Goal: Information Seeking & Learning: Learn about a topic

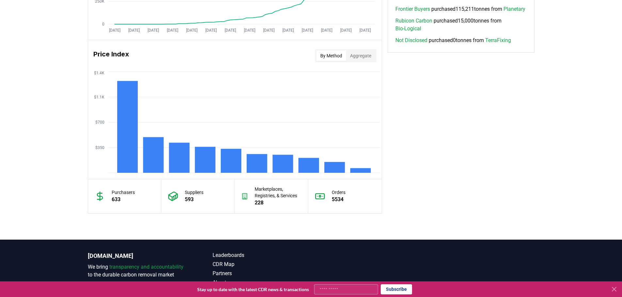
scroll to position [477, 0]
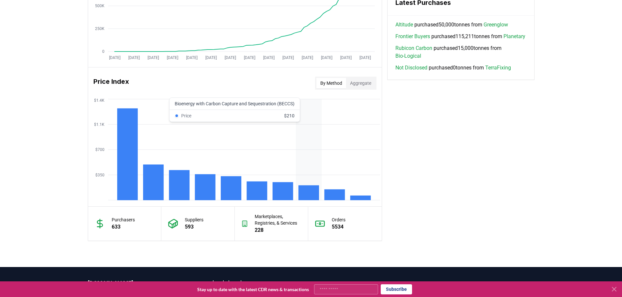
click at [303, 197] on rect at bounding box center [308, 192] width 21 height 15
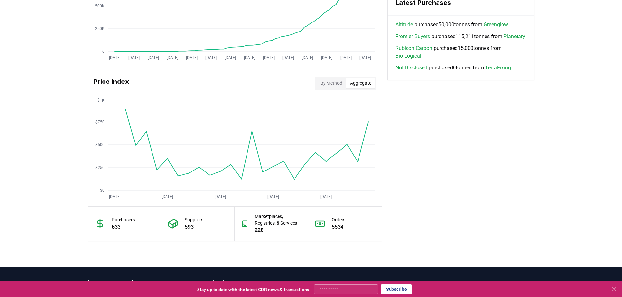
click at [308, 83] on button "Aggregate" at bounding box center [360, 83] width 29 height 10
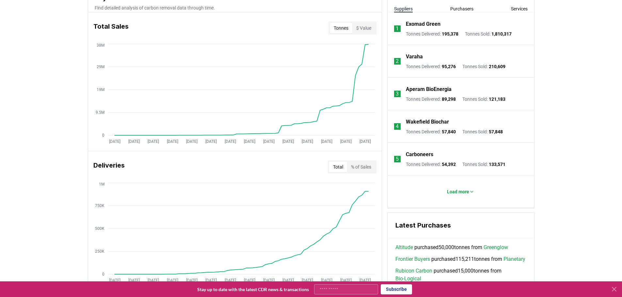
scroll to position [229, 0]
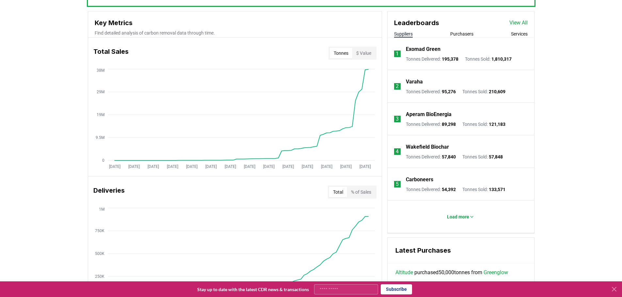
click at [308, 47] on div "Tonnes $ Value" at bounding box center [352, 53] width 48 height 13
click at [308, 50] on button "$ Value" at bounding box center [363, 53] width 23 height 10
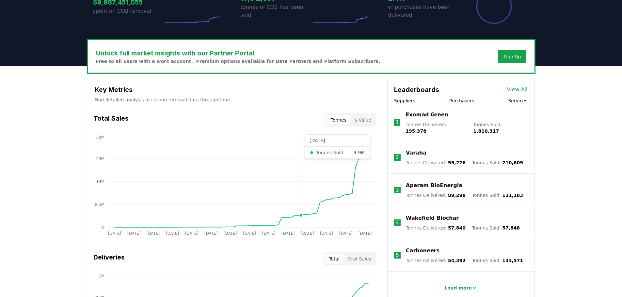
scroll to position [163, 0]
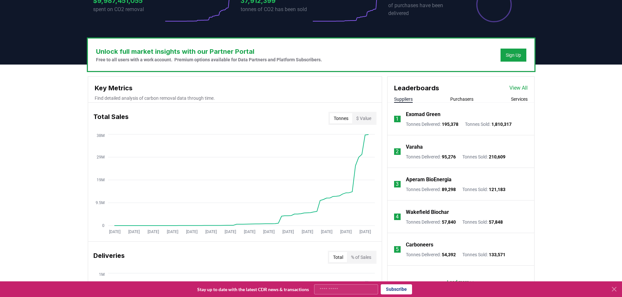
click at [366, 120] on button "$ Value" at bounding box center [363, 118] width 23 height 10
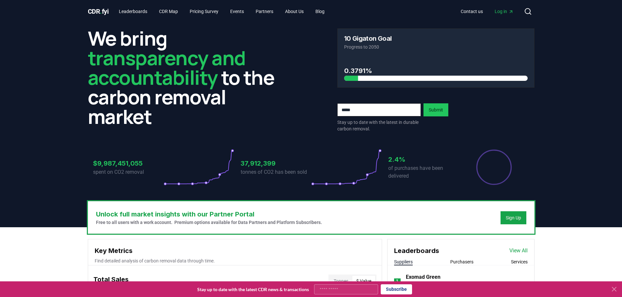
scroll to position [0, 0]
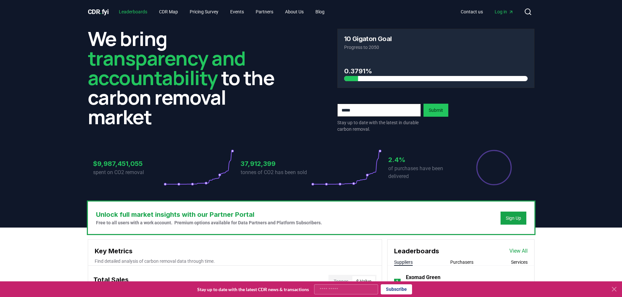
click at [141, 10] on link "Leaderboards" at bounding box center [133, 12] width 39 height 12
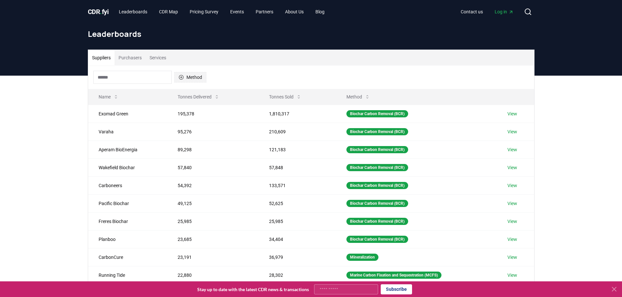
click at [200, 77] on button "Method" at bounding box center [190, 77] width 32 height 10
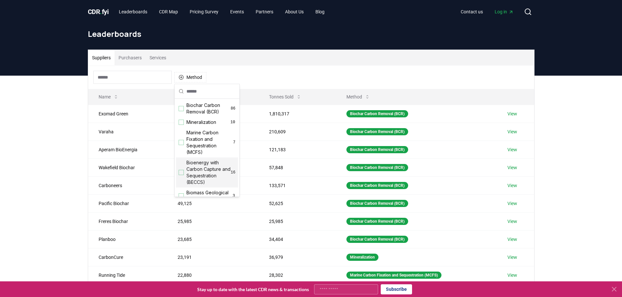
click at [182, 173] on div "Suggestions" at bounding box center [181, 172] width 5 height 5
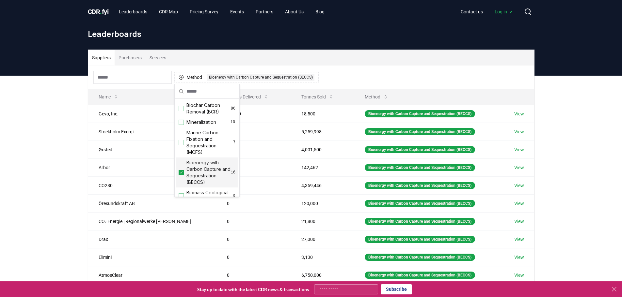
click at [42, 176] on div "Suppliers Purchasers Services Method 1 Bioenergy with Carbon Capture and Seques…" at bounding box center [311, 207] width 622 height 262
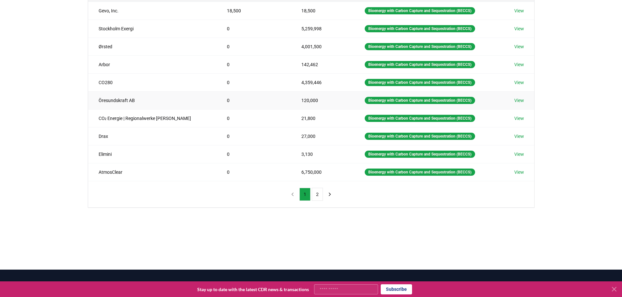
scroll to position [65, 0]
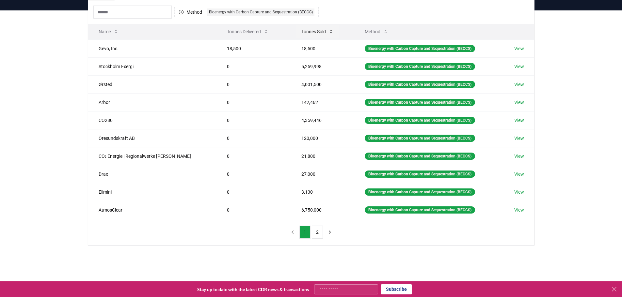
click at [308, 30] on button "Tonnes Sold" at bounding box center [317, 31] width 43 height 13
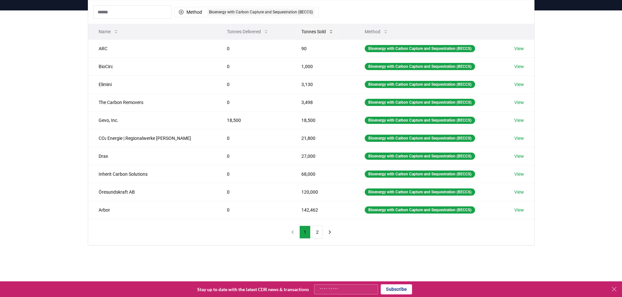
click at [309, 32] on button "Tonnes Sold" at bounding box center [317, 31] width 43 height 13
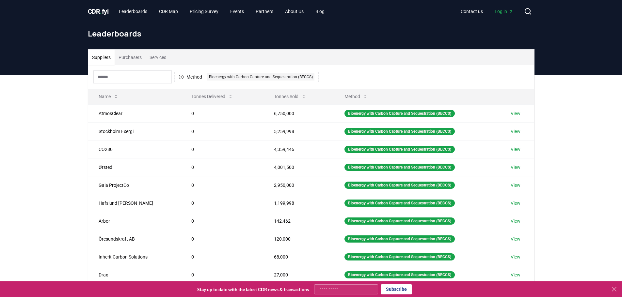
scroll to position [0, 0]
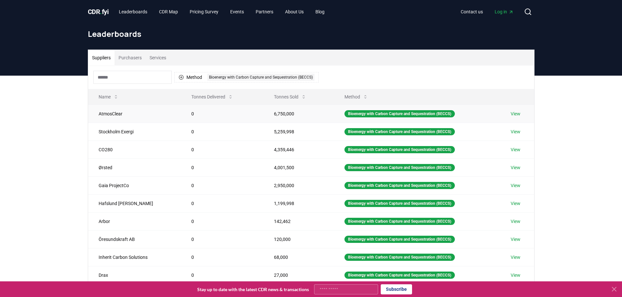
click at [513, 115] on link "View" at bounding box center [516, 114] width 10 height 7
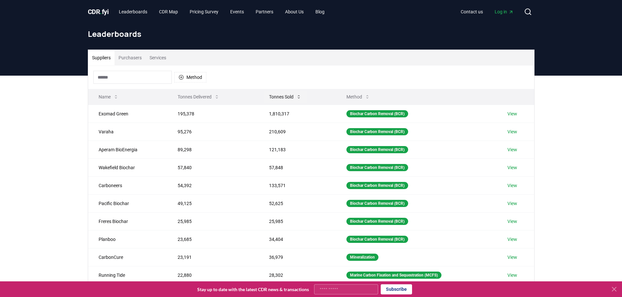
click at [296, 97] on icon at bounding box center [298, 96] width 5 height 5
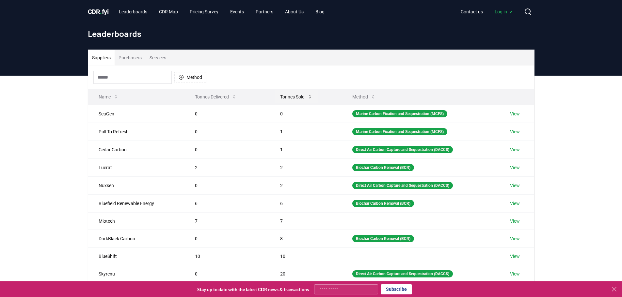
click at [301, 97] on button "Tonnes Sold" at bounding box center [296, 96] width 43 height 13
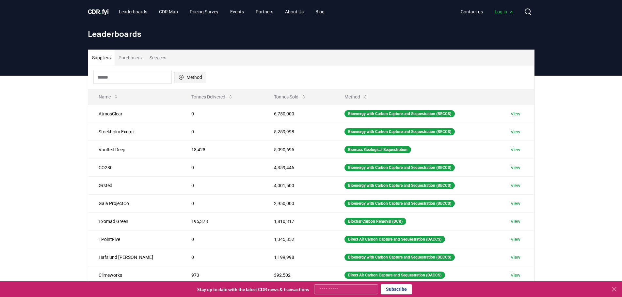
click at [201, 78] on button "Method" at bounding box center [190, 77] width 32 height 10
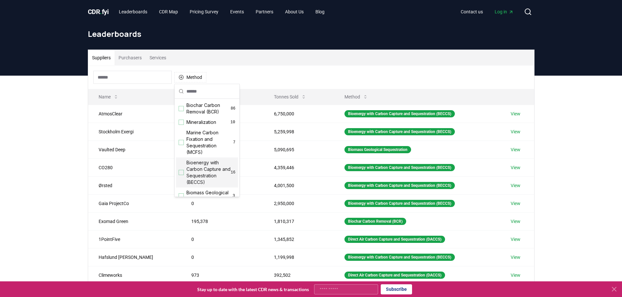
click at [180, 172] on div "Suggestions" at bounding box center [181, 172] width 5 height 5
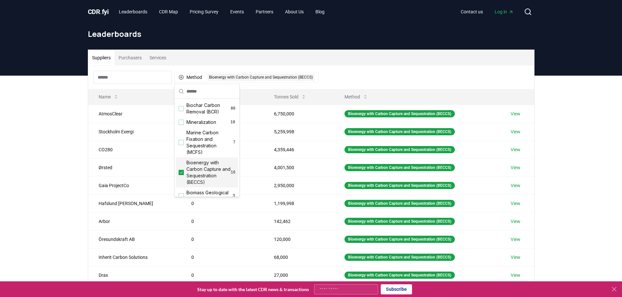
click at [388, 73] on div "Method 1 Bioenergy with Carbon Capture and Sequestration (BECCS)" at bounding box center [311, 78] width 446 height 24
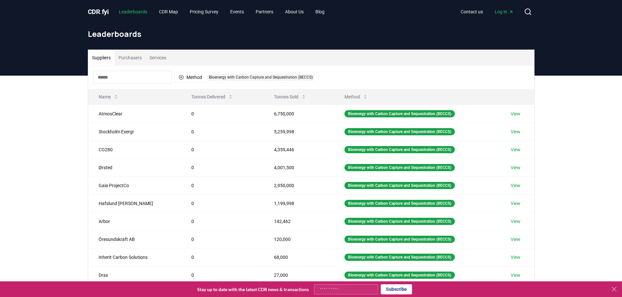
click at [140, 10] on link "Leaderboards" at bounding box center [133, 12] width 39 height 12
click at [108, 11] on span "CDR . fyi" at bounding box center [98, 12] width 21 height 8
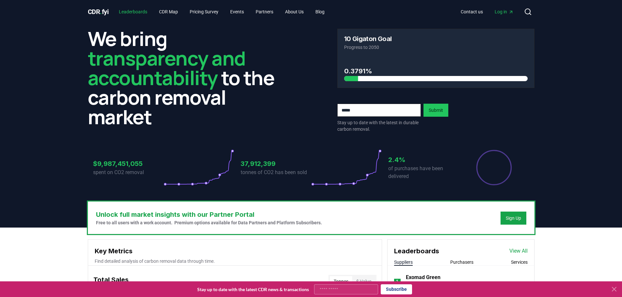
click at [132, 7] on link "Leaderboards" at bounding box center [133, 12] width 39 height 12
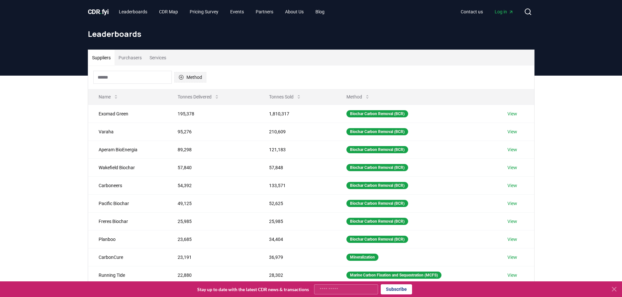
click at [192, 74] on button "Method" at bounding box center [190, 77] width 32 height 10
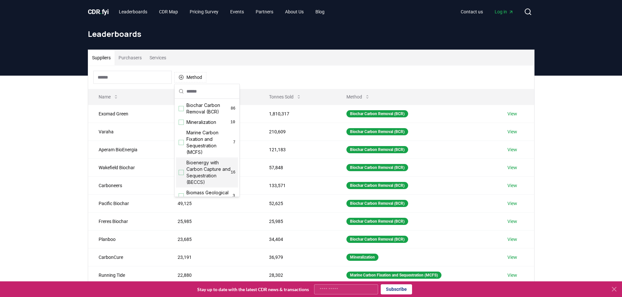
click at [180, 172] on div "Suggestions" at bounding box center [181, 172] width 5 height 5
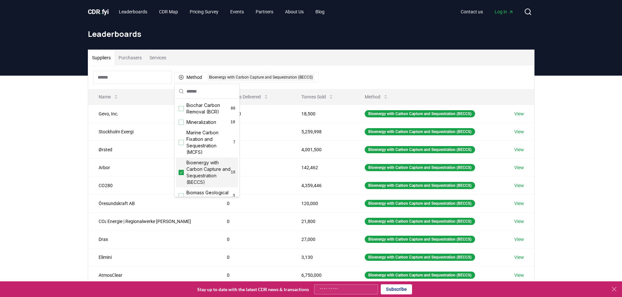
click at [70, 149] on div "Suppliers Purchasers Services Method 1 Bioenergy with Carbon Capture and Seques…" at bounding box center [311, 207] width 622 height 262
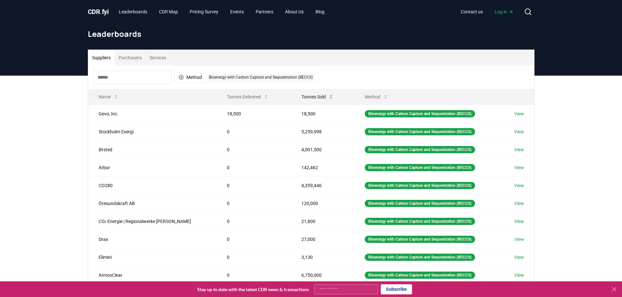
click at [298, 98] on button "Tonnes Sold" at bounding box center [317, 96] width 43 height 13
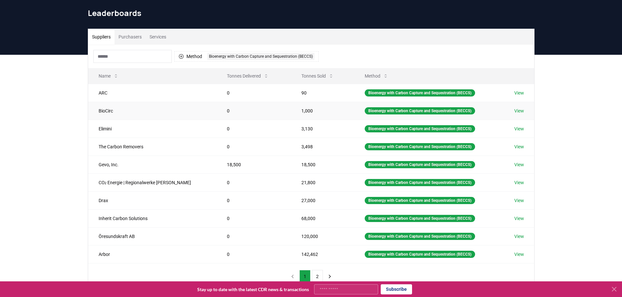
scroll to position [65, 0]
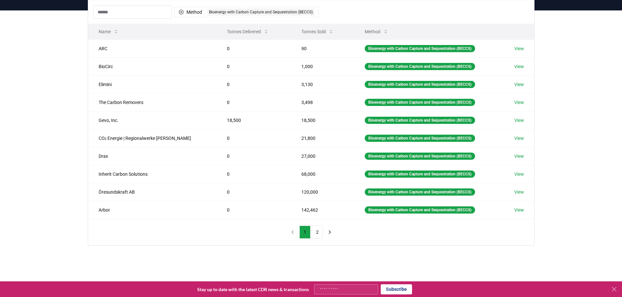
drag, startPoint x: 311, startPoint y: 36, endPoint x: 308, endPoint y: 39, distance: 4.6
click at [310, 36] on button "Tonnes Sold" at bounding box center [317, 31] width 43 height 13
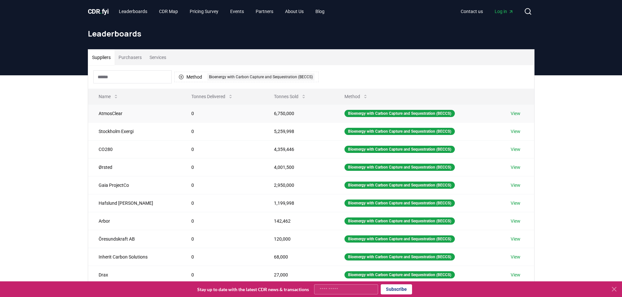
scroll to position [0, 0]
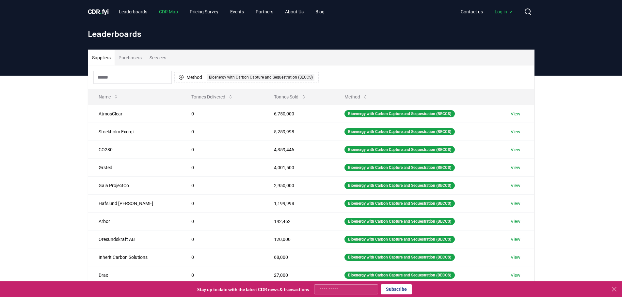
click at [183, 10] on link "CDR Map" at bounding box center [168, 12] width 29 height 12
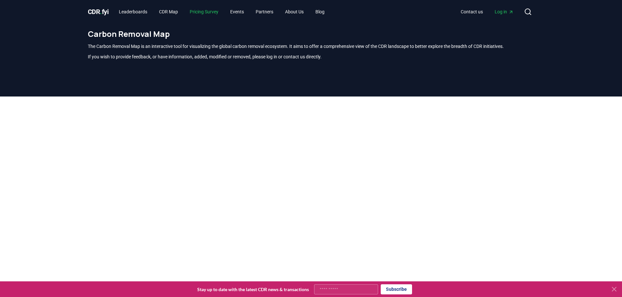
click at [211, 10] on link "Pricing Survey" at bounding box center [203, 12] width 39 height 12
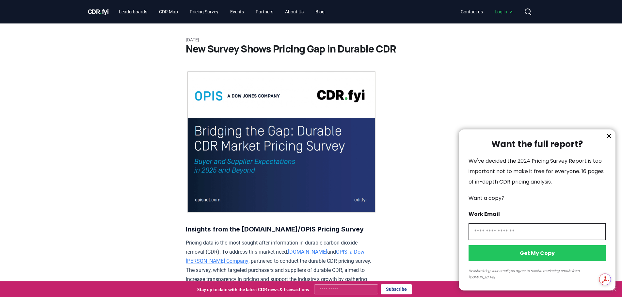
click at [241, 13] on div at bounding box center [311, 148] width 622 height 297
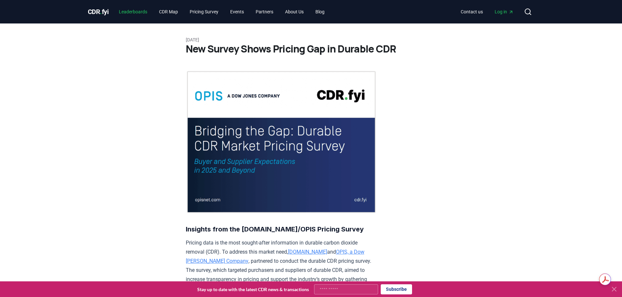
click at [134, 11] on link "Leaderboards" at bounding box center [133, 12] width 39 height 12
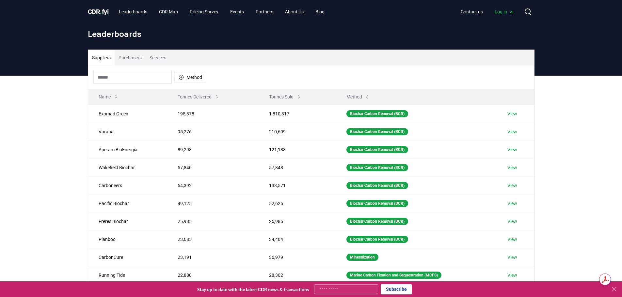
click at [103, 11] on span "CDR . fyi" at bounding box center [98, 12] width 21 height 8
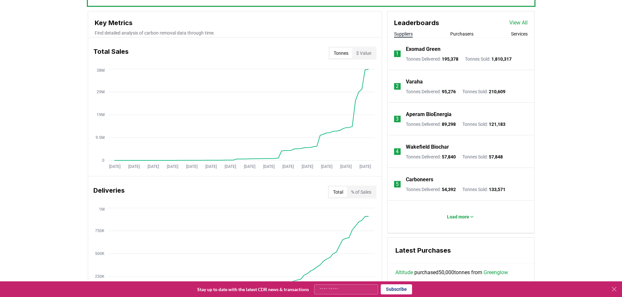
scroll to position [196, 0]
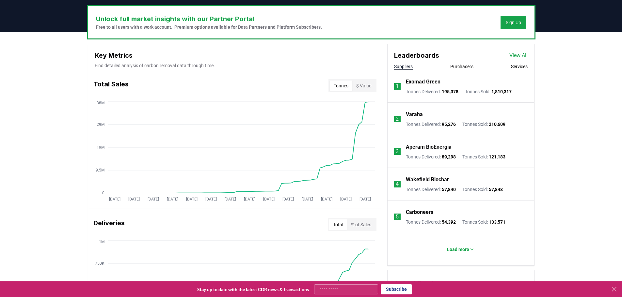
click at [519, 56] on link "View All" at bounding box center [518, 56] width 18 height 8
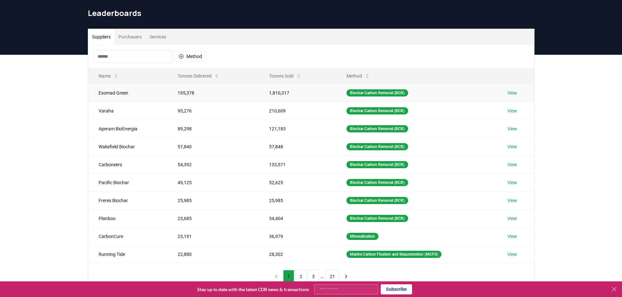
scroll to position [33, 0]
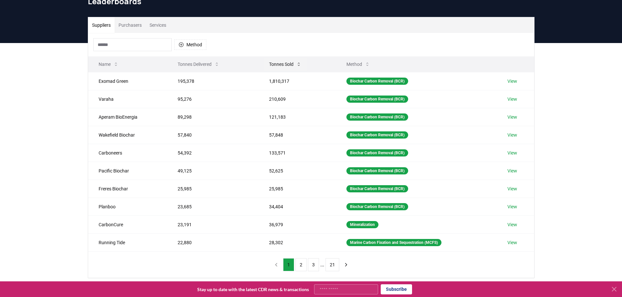
click at [276, 67] on button "Tonnes Sold" at bounding box center [285, 64] width 43 height 13
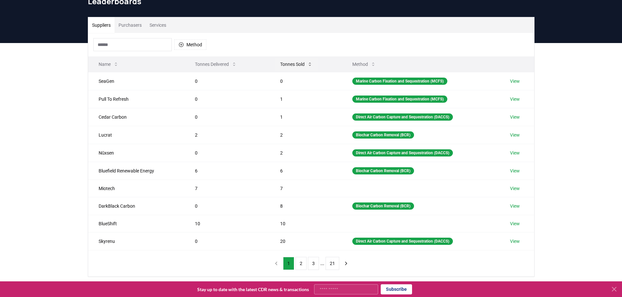
click at [290, 63] on button "Tonnes Sold" at bounding box center [296, 64] width 43 height 13
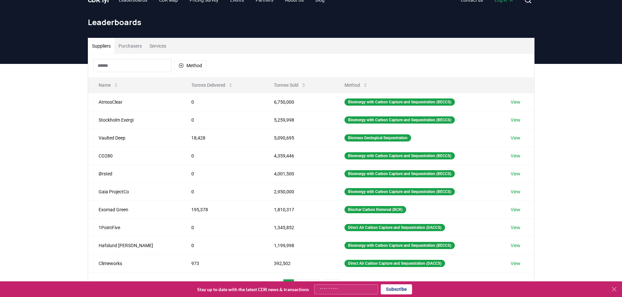
scroll to position [0, 0]
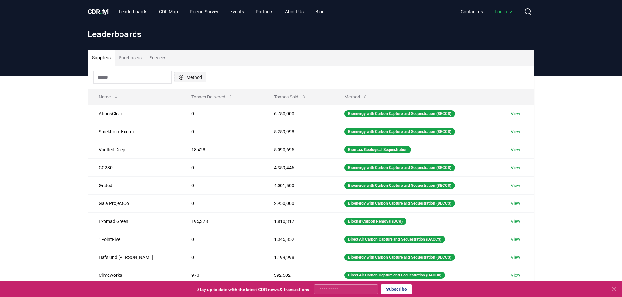
click at [197, 72] on div "Method" at bounding box center [149, 77] width 113 height 13
click at [197, 74] on button "Method" at bounding box center [190, 77] width 32 height 10
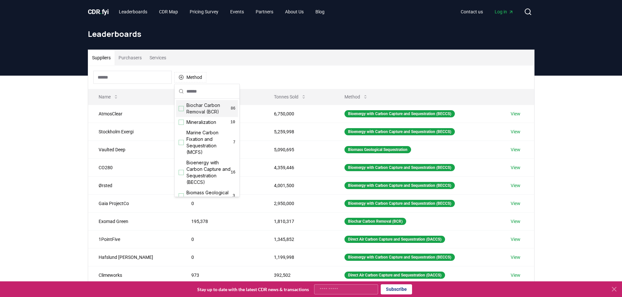
click at [181, 108] on div "Suggestions" at bounding box center [181, 108] width 5 height 5
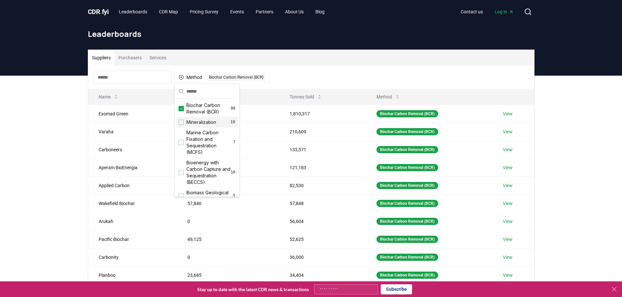
click at [318, 75] on div "Method 1 Biochar Carbon Removal (BCR)" at bounding box center [311, 78] width 446 height 24
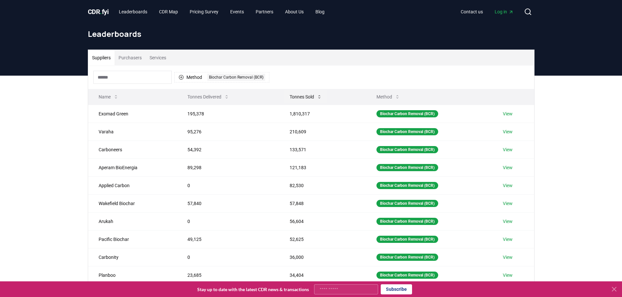
click at [307, 98] on button "Tonnes Sold" at bounding box center [305, 96] width 43 height 13
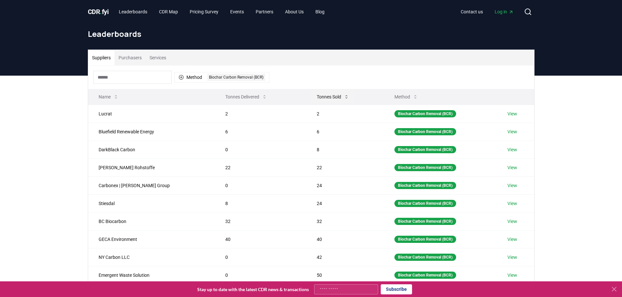
click at [311, 94] on button "Tonnes Sold" at bounding box center [332, 96] width 43 height 13
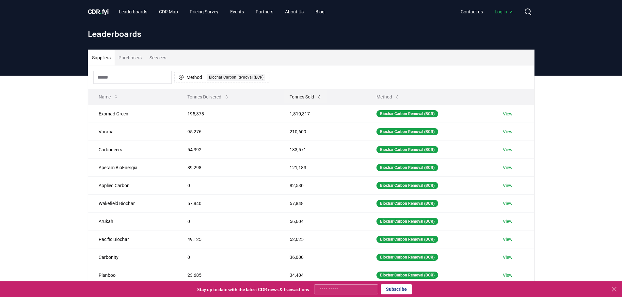
click at [310, 99] on button "Tonnes Sold" at bounding box center [305, 96] width 43 height 13
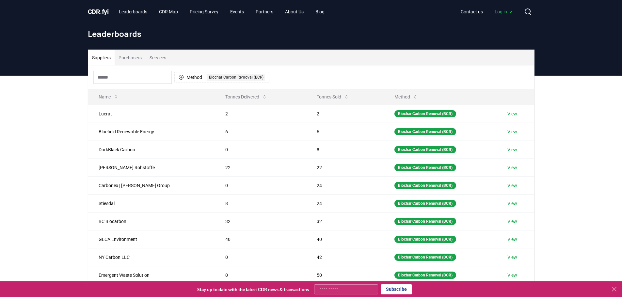
click at [152, 77] on input at bounding box center [132, 77] width 78 height 13
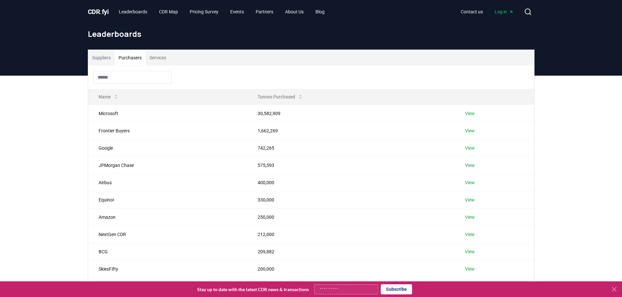
click at [130, 61] on button "Purchasers" at bounding box center [130, 58] width 31 height 16
click at [156, 80] on input at bounding box center [132, 77] width 78 height 13
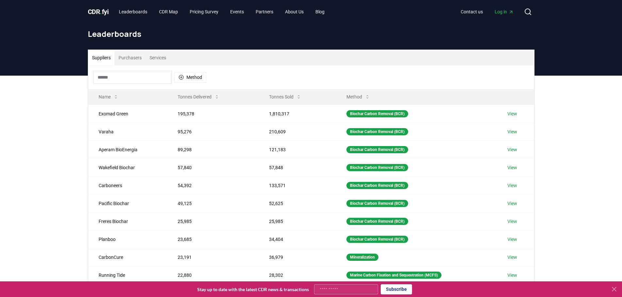
click at [103, 56] on button "Suppliers" at bounding box center [101, 58] width 26 height 16
click at [182, 77] on icon "button" at bounding box center [181, 77] width 5 height 5
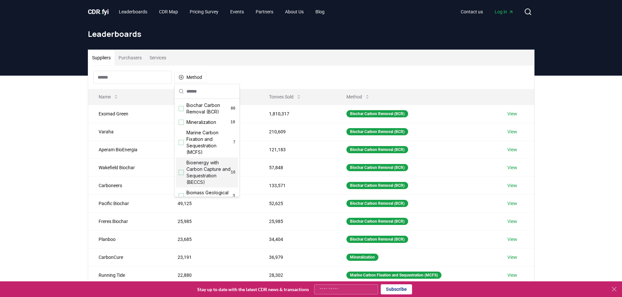
click at [180, 174] on div "Suggestions" at bounding box center [181, 172] width 5 height 5
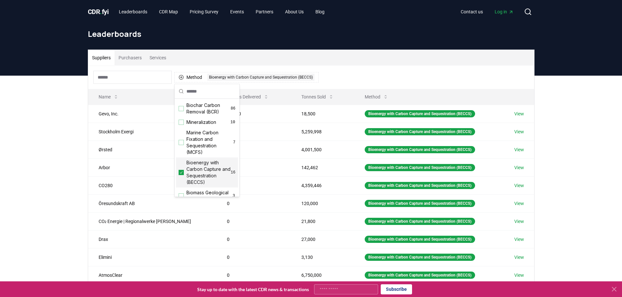
click at [58, 171] on div "Suppliers Purchasers Services Method 1 Bioenergy with Carbon Capture and Seques…" at bounding box center [311, 207] width 622 height 262
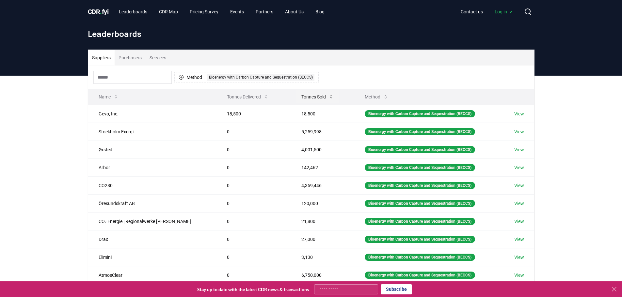
click at [298, 95] on button "Tonnes Sold" at bounding box center [317, 96] width 43 height 13
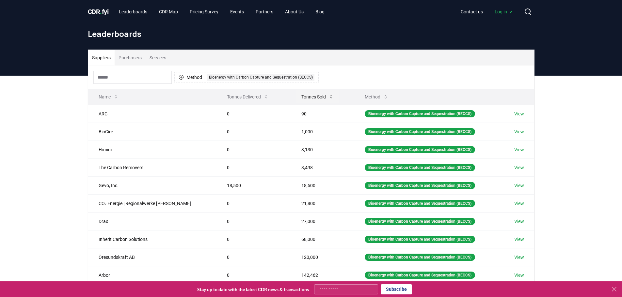
click at [310, 94] on button "Tonnes Sold" at bounding box center [317, 96] width 43 height 13
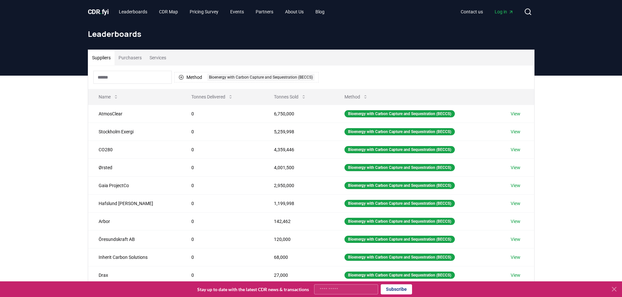
click at [99, 9] on span "CDR . fyi" at bounding box center [98, 12] width 21 height 8
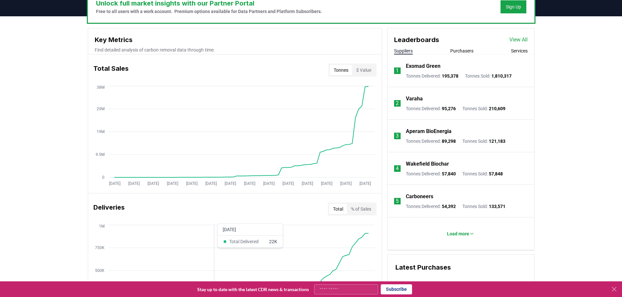
scroll to position [163, 0]
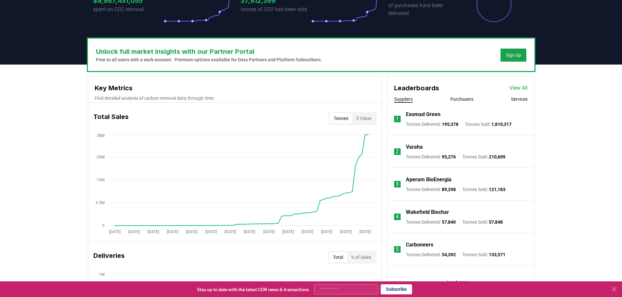
click at [518, 87] on link "View All" at bounding box center [518, 88] width 18 height 8
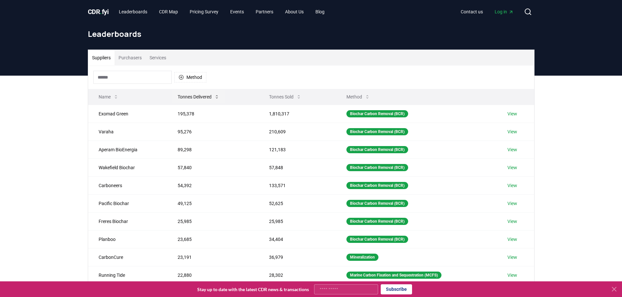
click at [201, 99] on button "Tonnes Delivered" at bounding box center [198, 96] width 52 height 13
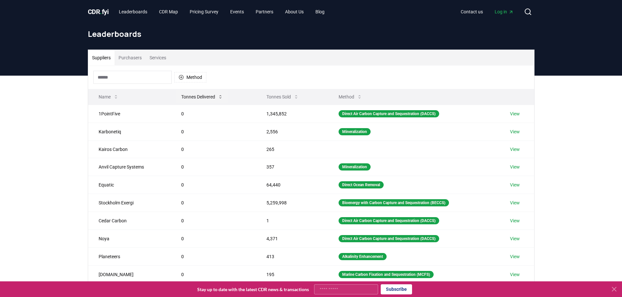
click at [201, 98] on button "Tonnes Delivered" at bounding box center [202, 96] width 52 height 13
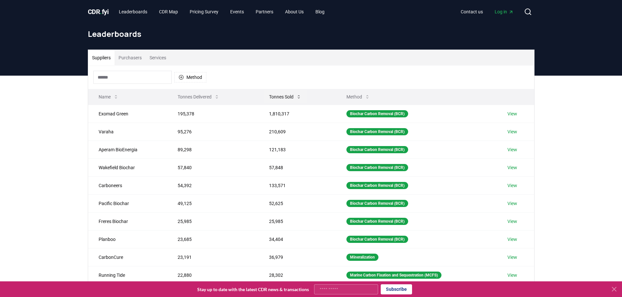
click at [297, 98] on icon at bounding box center [298, 96] width 5 height 5
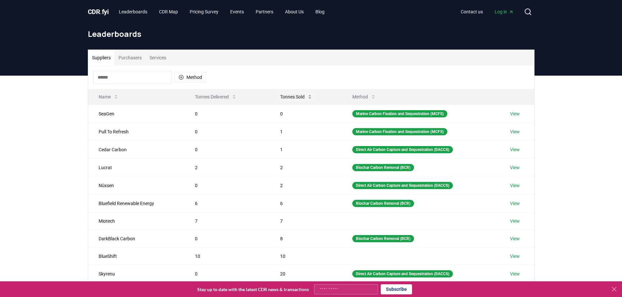
click at [293, 99] on button "Tonnes Sold" at bounding box center [296, 96] width 43 height 13
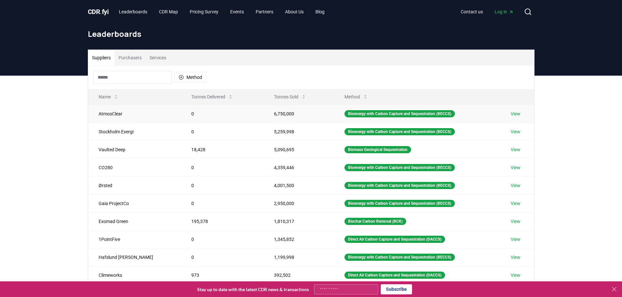
click at [514, 114] on link "View" at bounding box center [516, 114] width 10 height 7
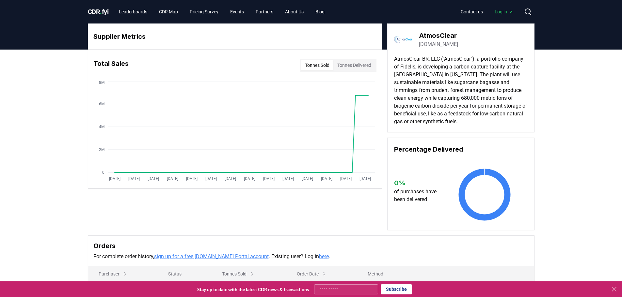
click at [456, 37] on h3 "AtmosClear" at bounding box center [438, 36] width 39 height 10
drag, startPoint x: 463, startPoint y: 33, endPoint x: 419, endPoint y: 33, distance: 43.8
click at [419, 33] on div "AtmosClear [DOMAIN_NAME]" at bounding box center [461, 39] width 134 height 18
copy h3 "AtmosClear"
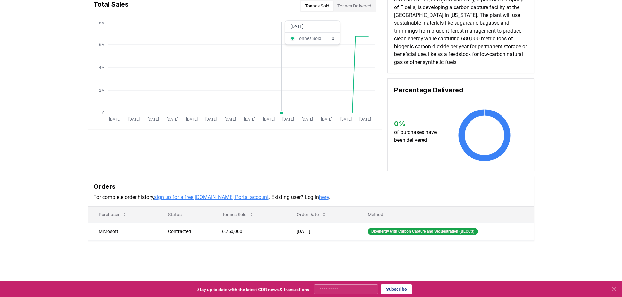
scroll to position [65, 0]
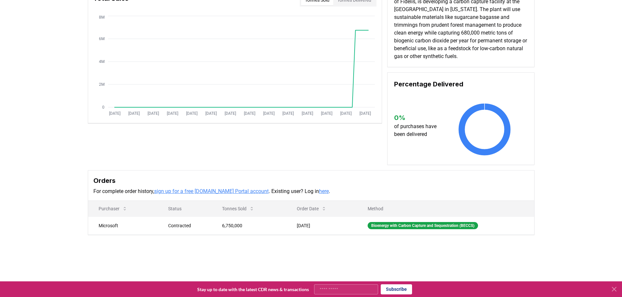
click at [107, 242] on div "Supplier Metrics Total Sales Tonnes Sold Tonnes Delivered [DATE] [DATE] [DATE] …" at bounding box center [311, 122] width 622 height 277
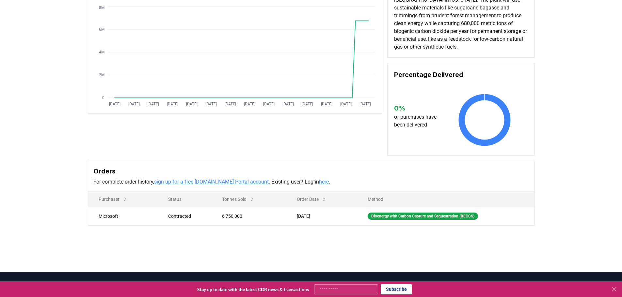
scroll to position [0, 0]
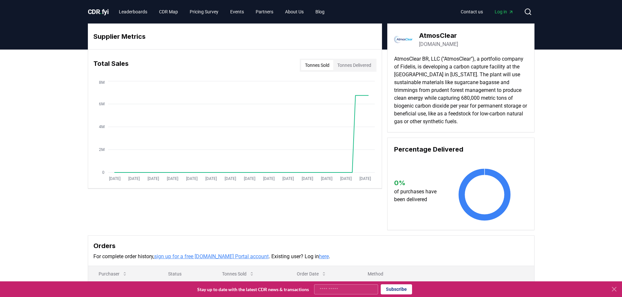
drag, startPoint x: 460, startPoint y: 45, endPoint x: 418, endPoint y: 47, distance: 42.5
click at [418, 47] on div "AtmosClear atmosclear.earth" at bounding box center [461, 39] width 134 height 18
click at [435, 43] on link "atmosclear.earth" at bounding box center [438, 44] width 39 height 8
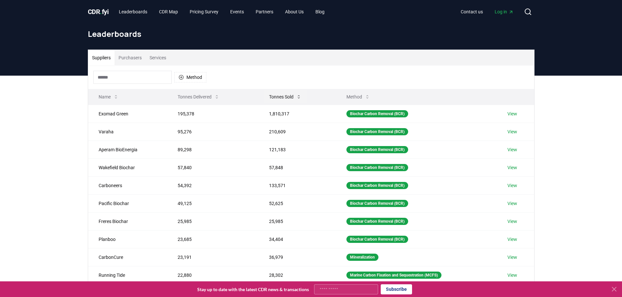
click at [278, 98] on button "Tonnes Sold" at bounding box center [285, 96] width 43 height 13
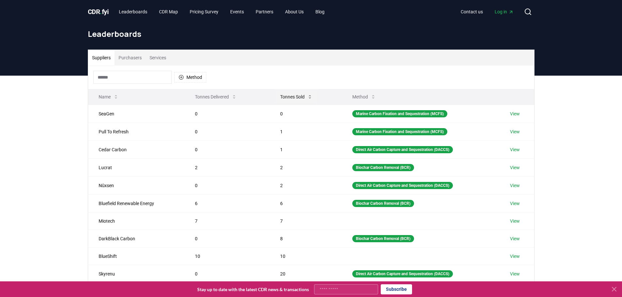
click at [288, 96] on button "Tonnes Sold" at bounding box center [296, 96] width 43 height 13
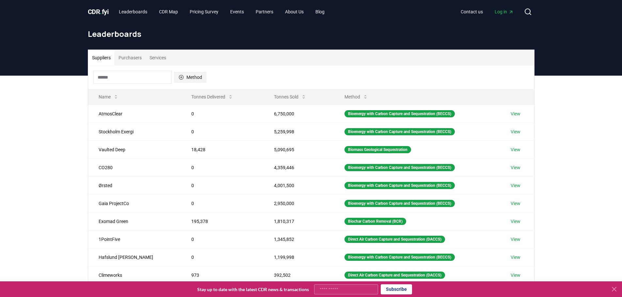
click at [195, 78] on button "Method" at bounding box center [190, 77] width 32 height 10
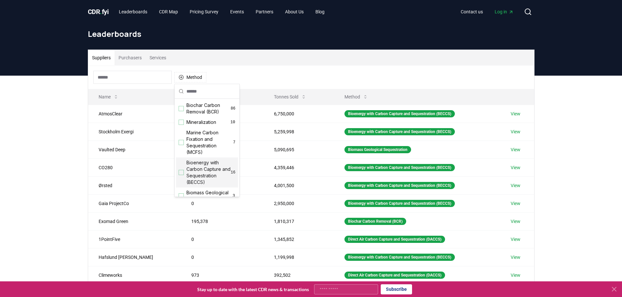
click at [182, 172] on div "Suggestions" at bounding box center [181, 172] width 5 height 5
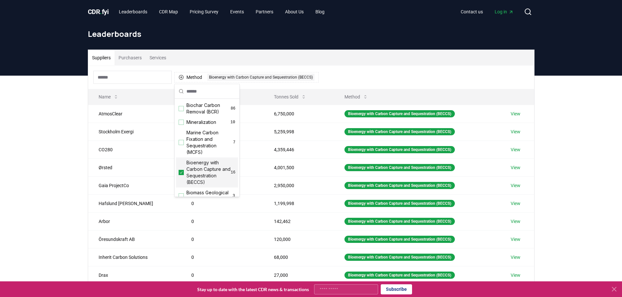
click at [389, 78] on div "Method 1 Bioenergy with Carbon Capture and Sequestration (BECCS)" at bounding box center [311, 78] width 446 height 24
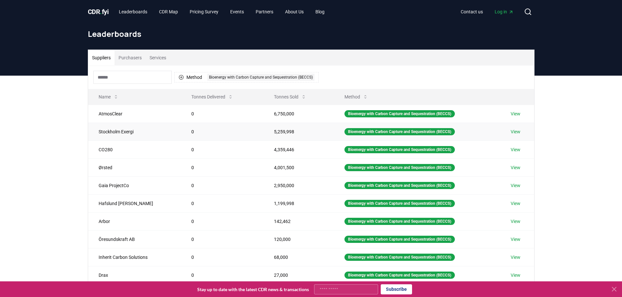
click at [518, 133] on link "View" at bounding box center [516, 132] width 10 height 7
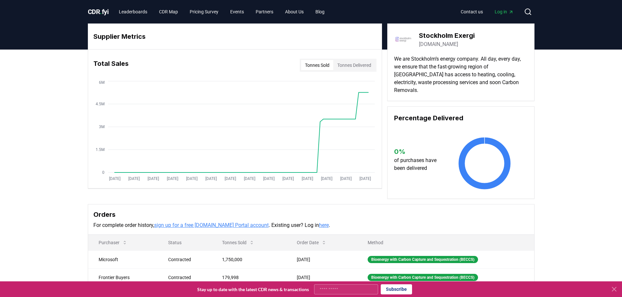
click at [440, 43] on link "[DOMAIN_NAME]" at bounding box center [438, 44] width 39 height 8
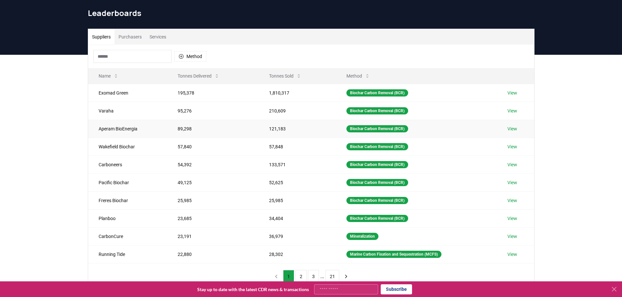
scroll to position [33, 0]
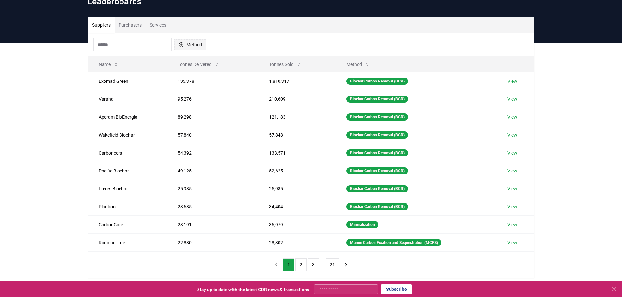
click at [185, 42] on button "Method" at bounding box center [190, 45] width 32 height 10
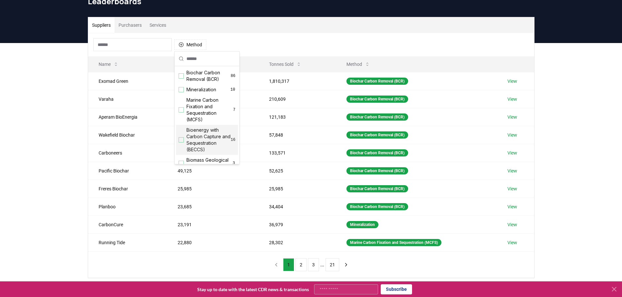
click at [181, 139] on div "Suggestions" at bounding box center [181, 139] width 5 height 5
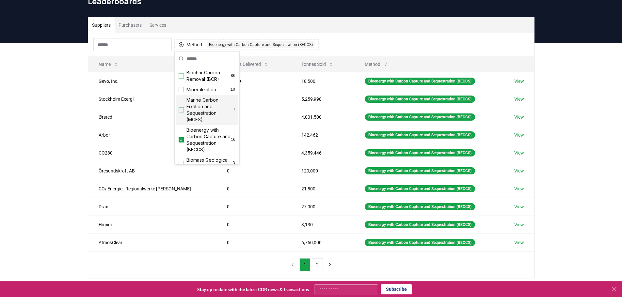
click at [362, 31] on div "Suppliers Purchasers Services" at bounding box center [311, 25] width 446 height 16
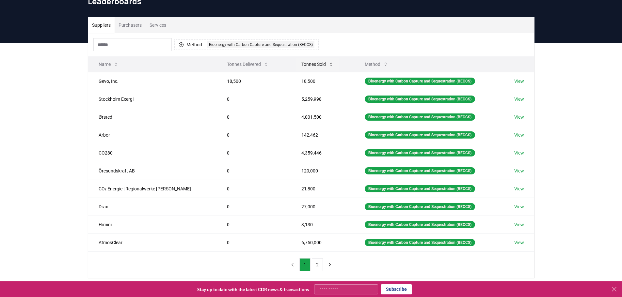
click at [312, 67] on button "Tonnes Sold" at bounding box center [317, 64] width 43 height 13
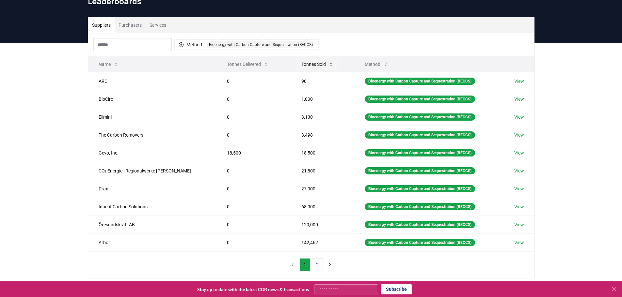
click at [316, 66] on button "Tonnes Sold" at bounding box center [317, 64] width 43 height 13
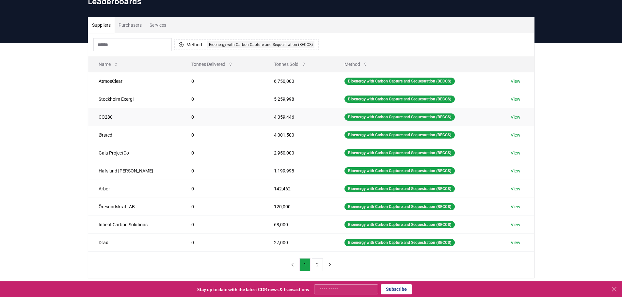
click at [515, 117] on link "View" at bounding box center [516, 117] width 10 height 7
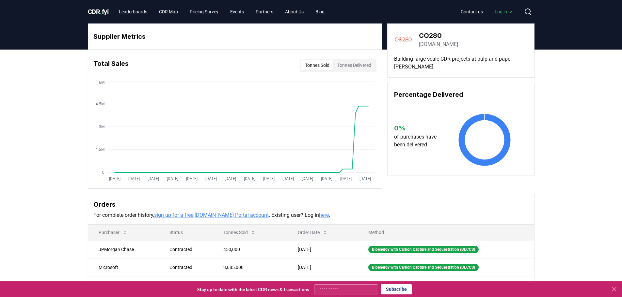
click at [431, 46] on link "co280.com" at bounding box center [438, 44] width 39 height 8
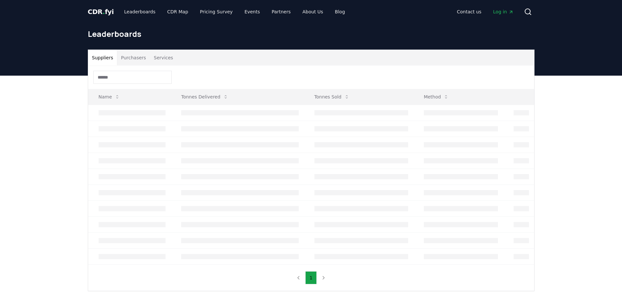
scroll to position [33, 0]
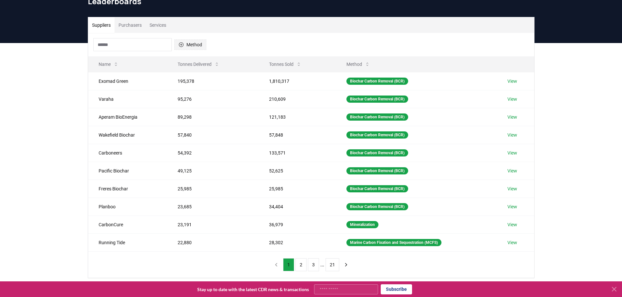
click at [183, 45] on icon "button" at bounding box center [181, 44] width 5 height 5
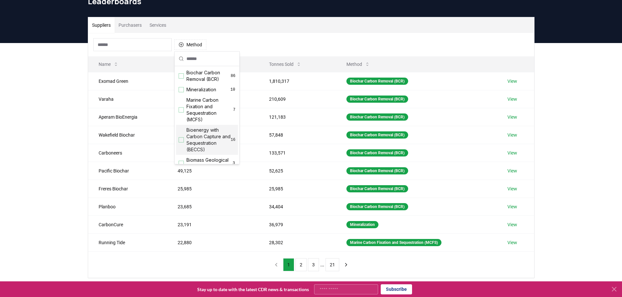
click at [187, 139] on span "Bioenergy with Carbon Capture and Sequestration (BECCS)" at bounding box center [208, 140] width 44 height 26
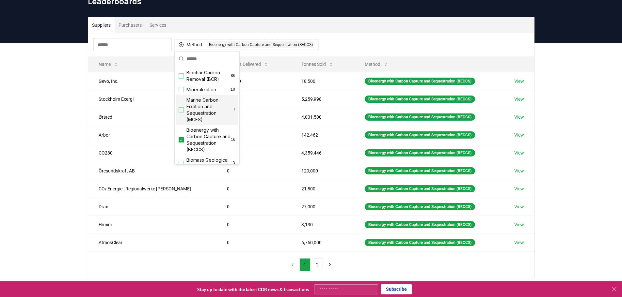
click at [142, 44] on input at bounding box center [132, 44] width 78 height 13
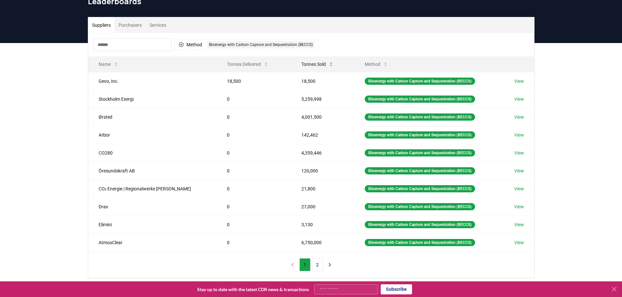
click at [297, 62] on button "Tonnes Sold" at bounding box center [317, 64] width 43 height 13
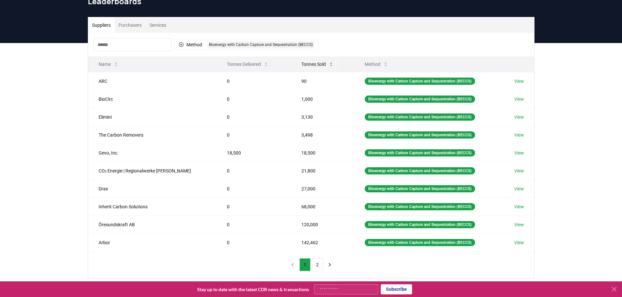
click at [297, 62] on button "Tonnes Sold" at bounding box center [317, 64] width 43 height 13
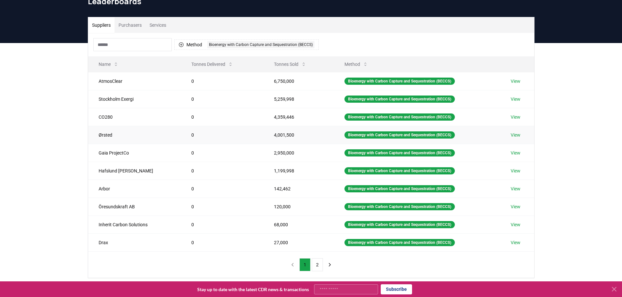
click at [514, 134] on link "View" at bounding box center [516, 135] width 10 height 7
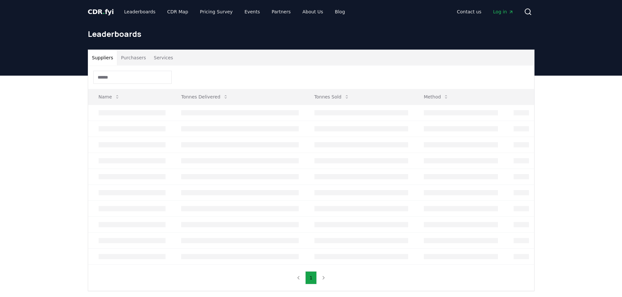
scroll to position [33, 0]
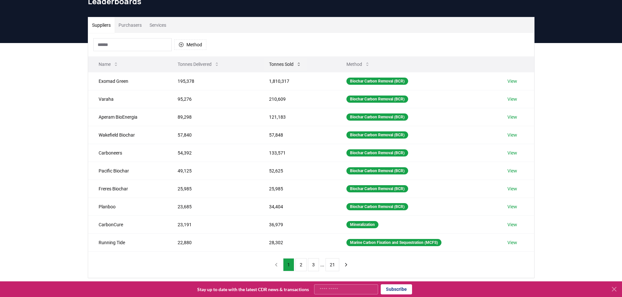
click at [282, 63] on button "Tonnes Sold" at bounding box center [285, 64] width 43 height 13
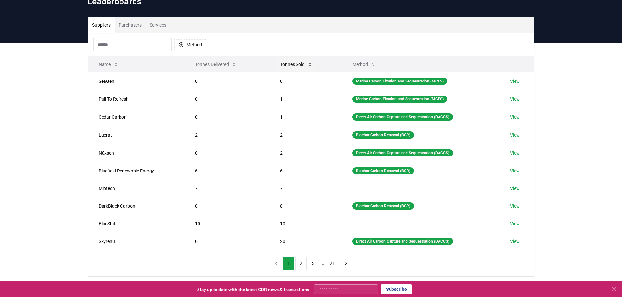
click at [282, 63] on button "Tonnes Sold" at bounding box center [296, 64] width 43 height 13
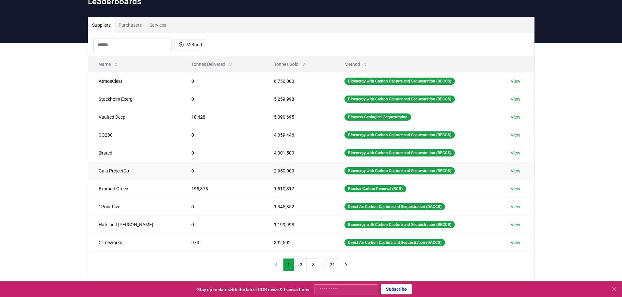
click at [515, 169] on link "View" at bounding box center [516, 171] width 10 height 7
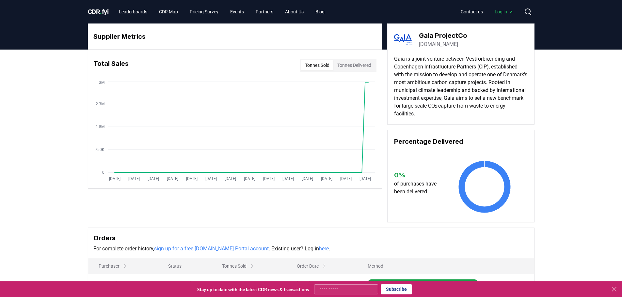
click at [427, 45] on link "[DOMAIN_NAME]" at bounding box center [438, 44] width 39 height 8
